Goal: Check status: Check status

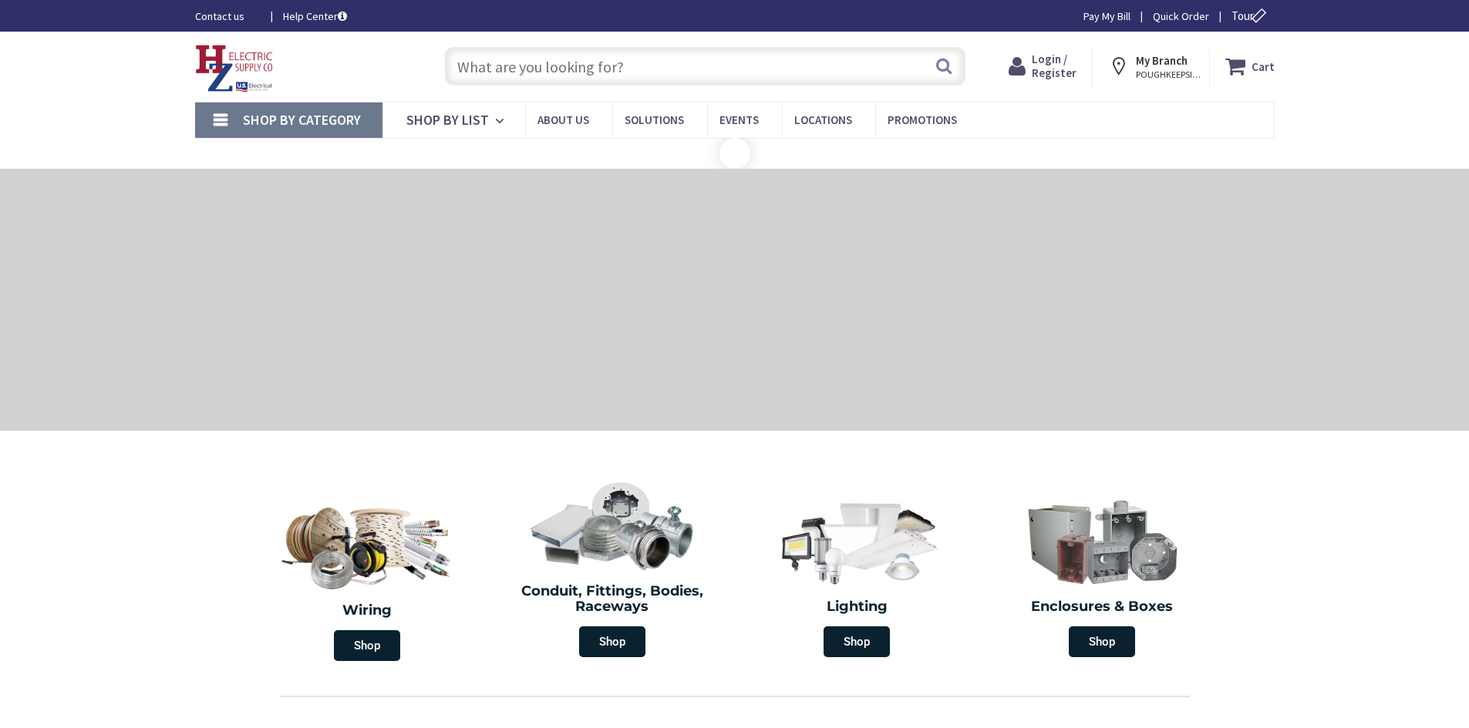
type input "[PERSON_NAME], [GEOGRAPHIC_DATA], [GEOGRAPHIC_DATA] 12603, [GEOGRAPHIC_DATA]"
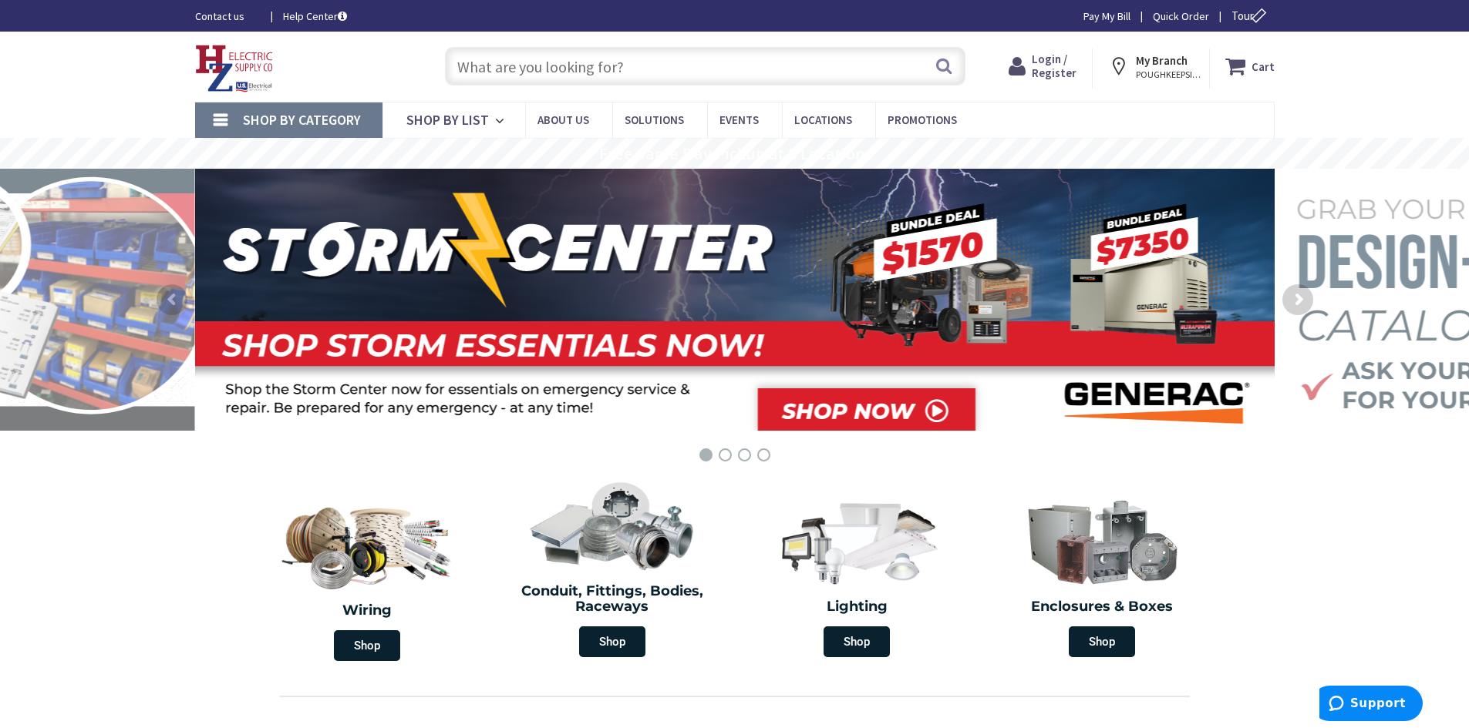
click at [1059, 70] on span "Login / Register" at bounding box center [1053, 66] width 45 height 29
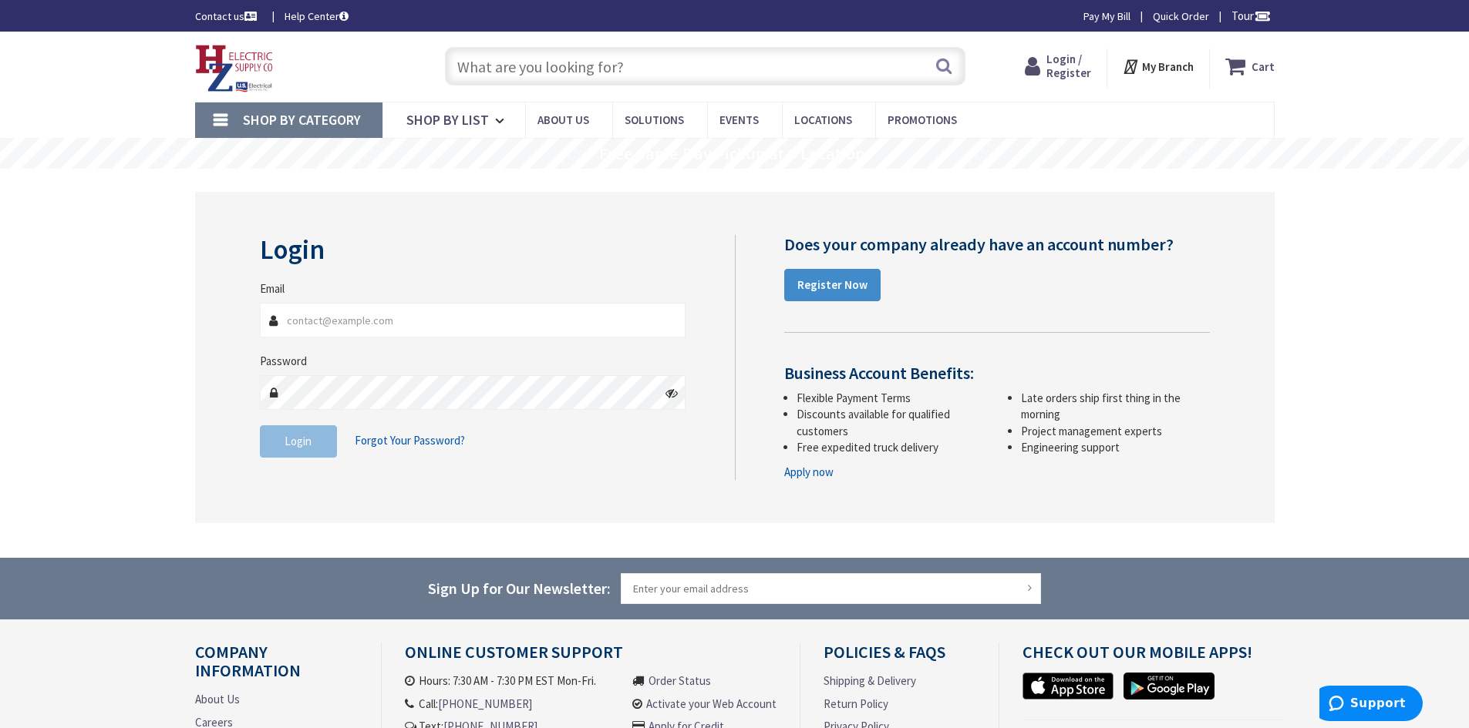
type input "[EMAIL_ADDRESS][DOMAIN_NAME]"
click at [308, 443] on span "Login" at bounding box center [297, 441] width 27 height 15
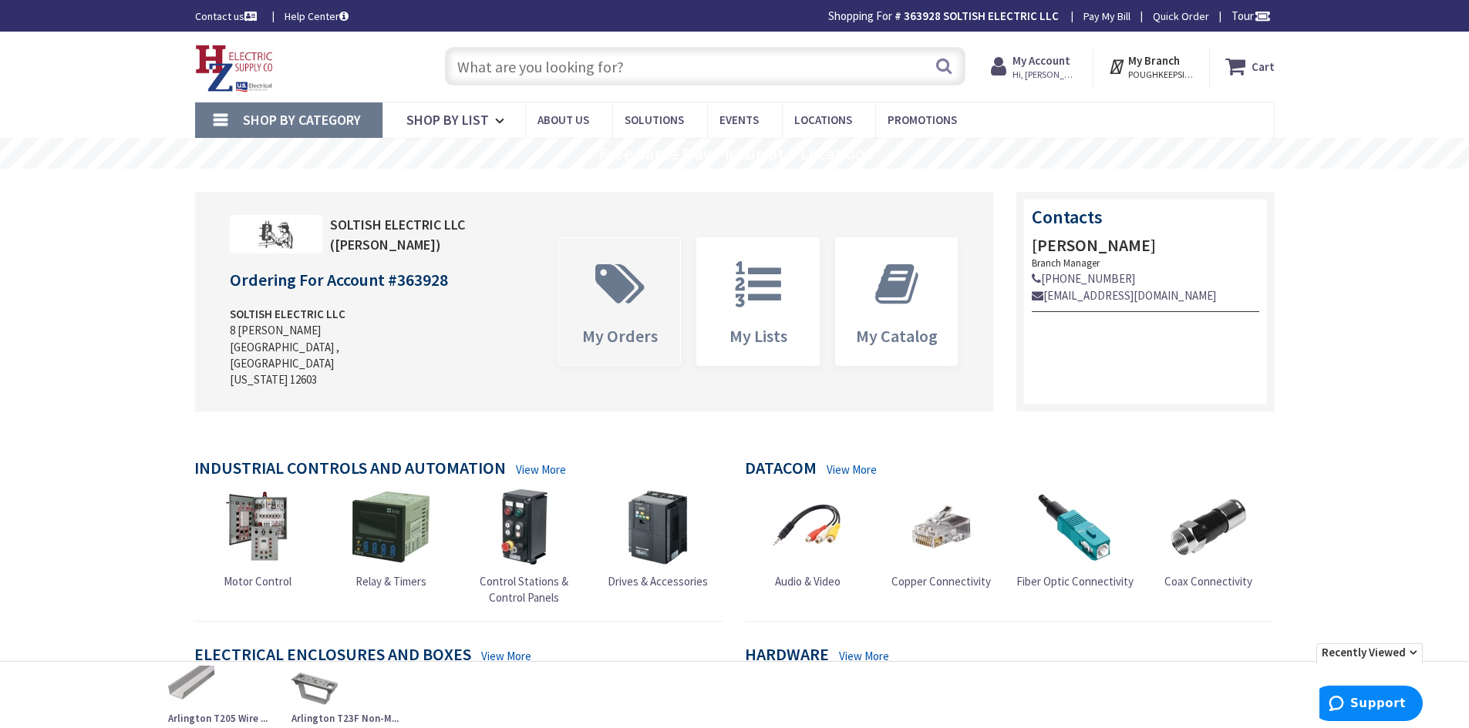
click at [614, 325] on span "My Orders" at bounding box center [620, 336] width 76 height 22
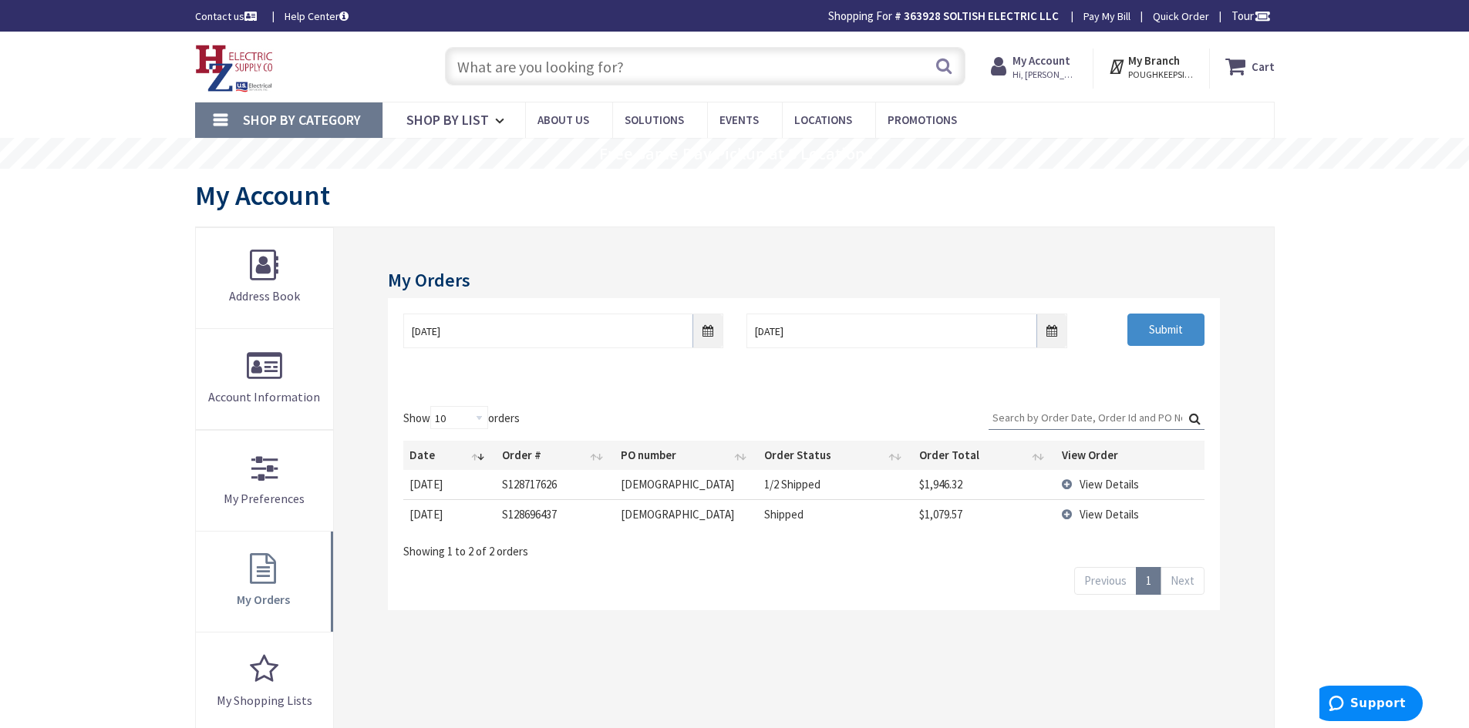
click at [1088, 480] on span "View Details" at bounding box center [1108, 484] width 59 height 15
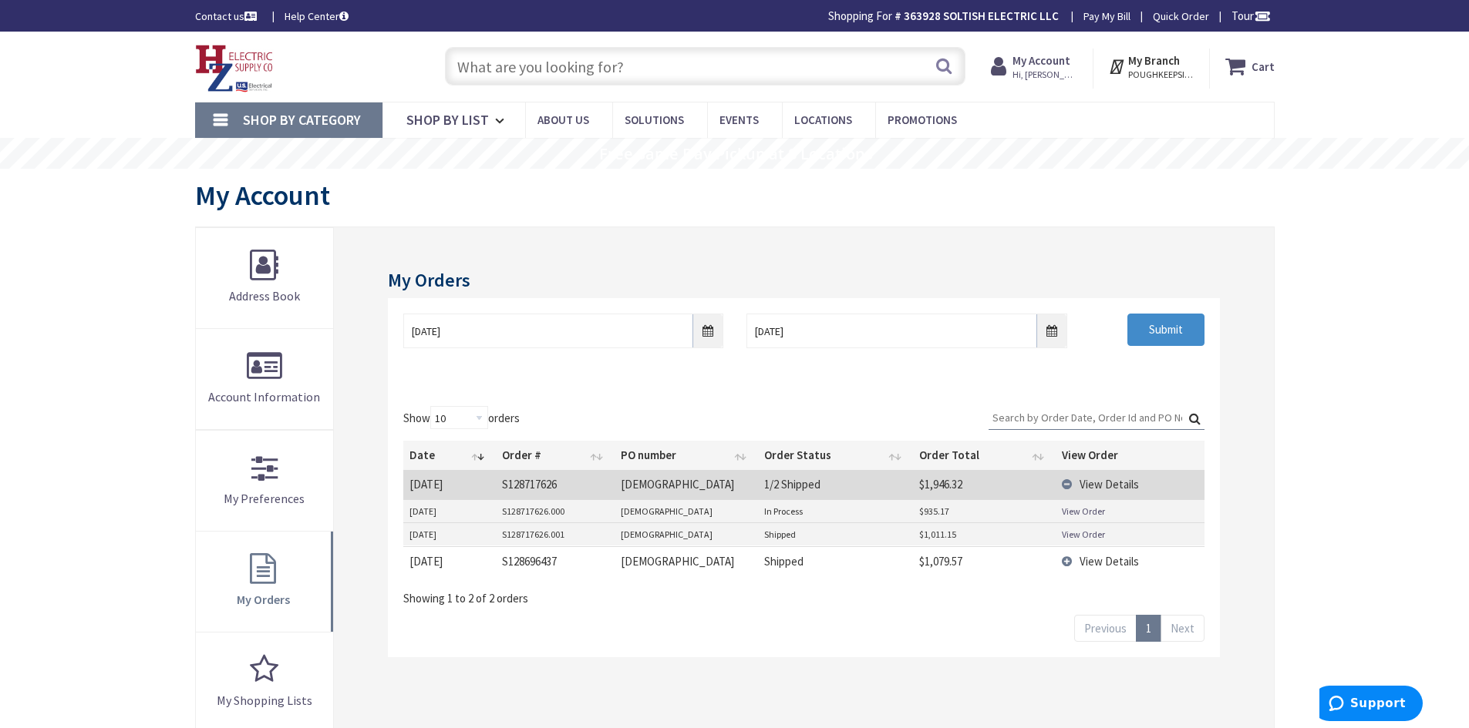
click at [1086, 512] on link "View Order" at bounding box center [1083, 511] width 43 height 13
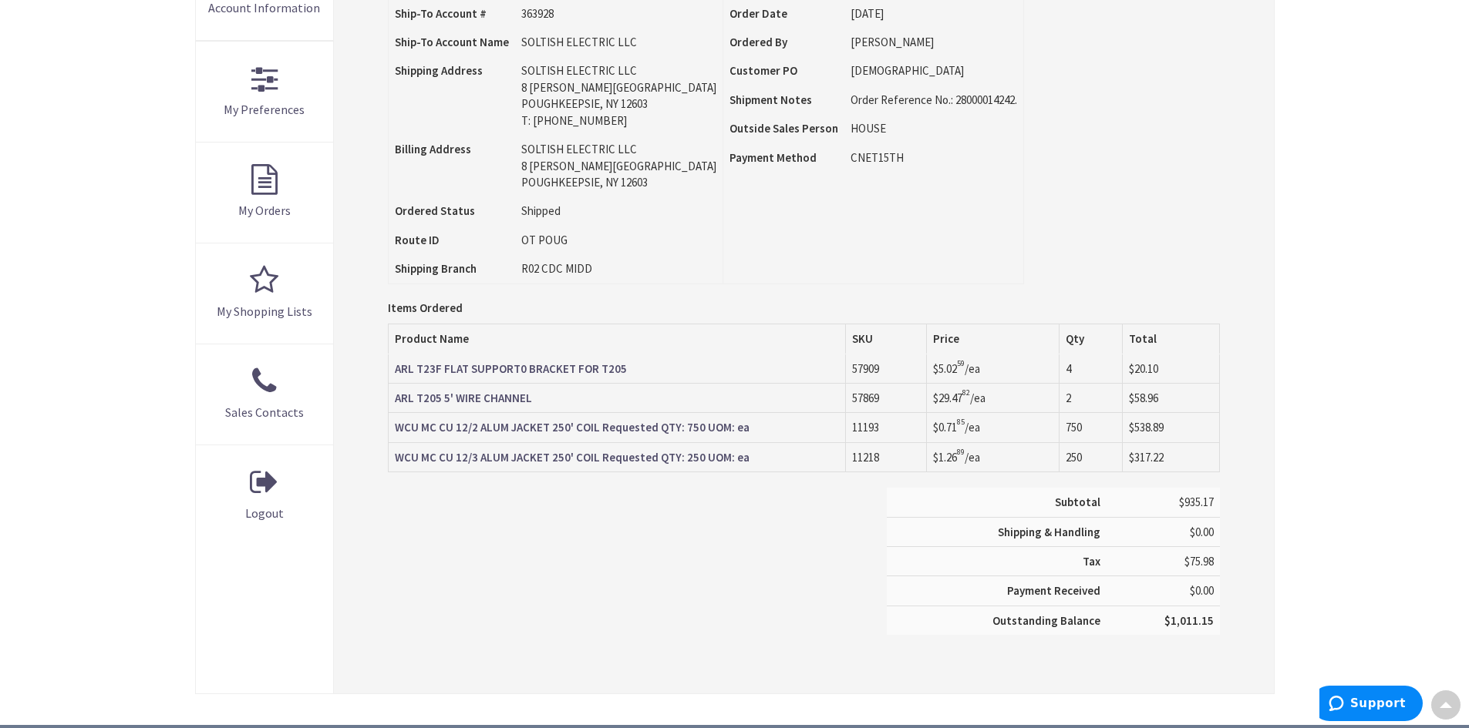
scroll to position [308, 0]
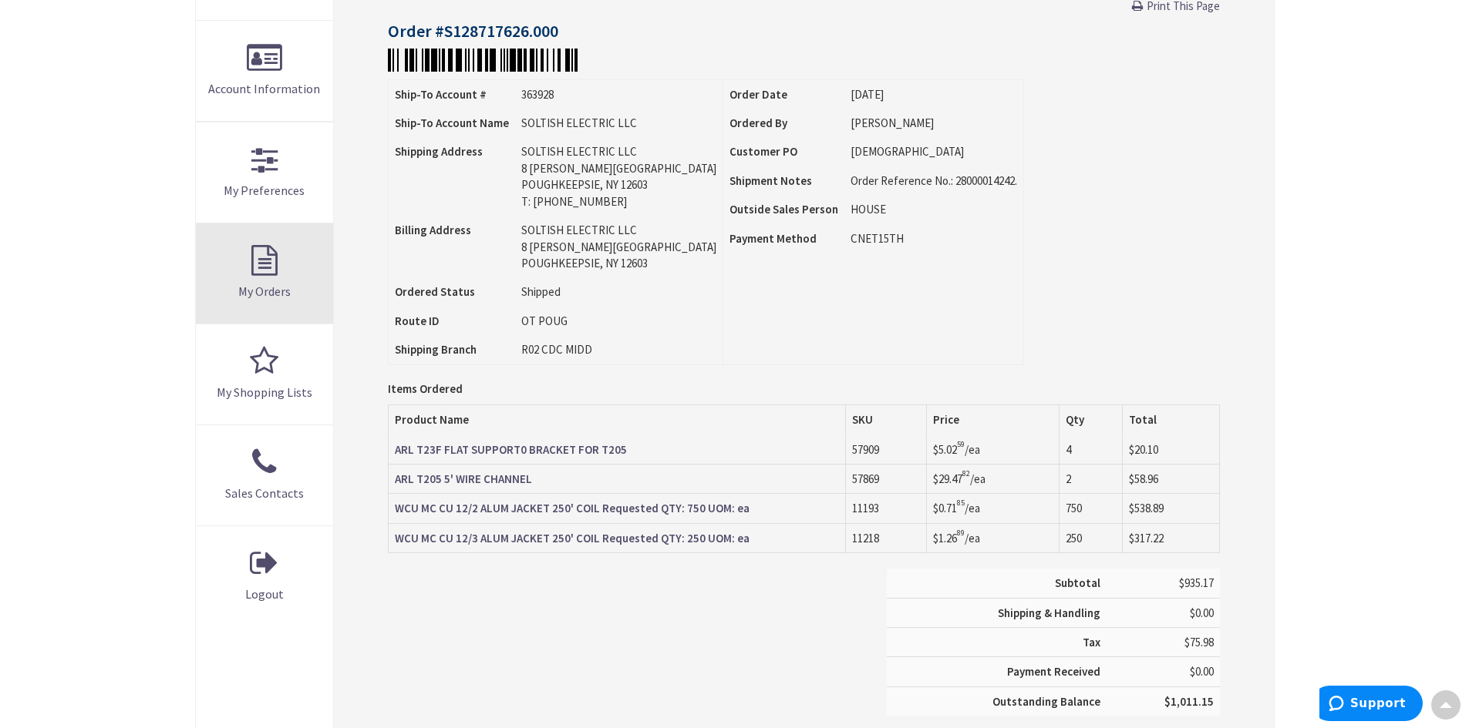
click at [253, 275] on link "My Orders" at bounding box center [265, 274] width 138 height 100
